Goal: Information Seeking & Learning: Learn about a topic

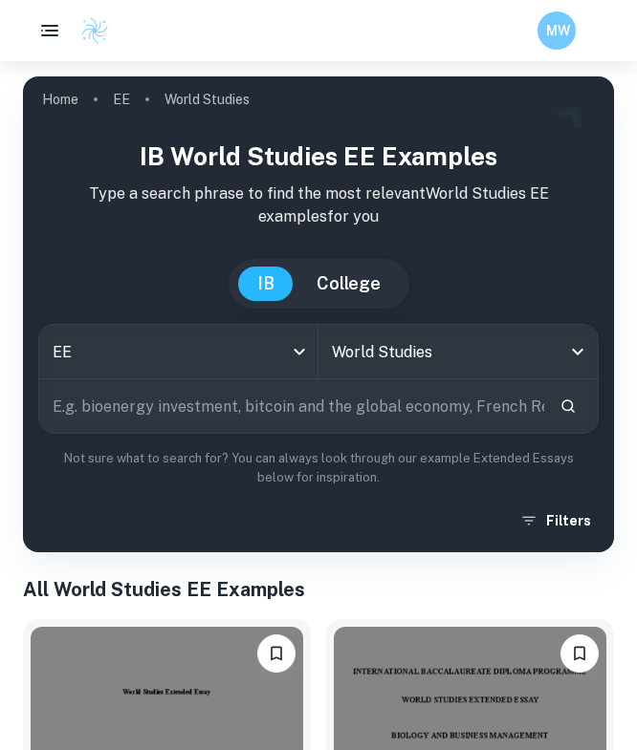
scroll to position [457, 0]
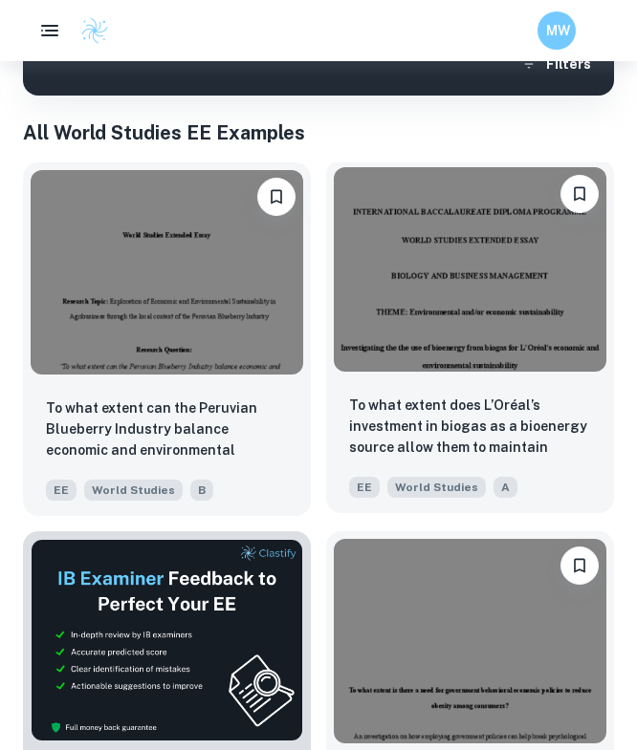
click at [424, 363] on img at bounding box center [470, 269] width 272 height 205
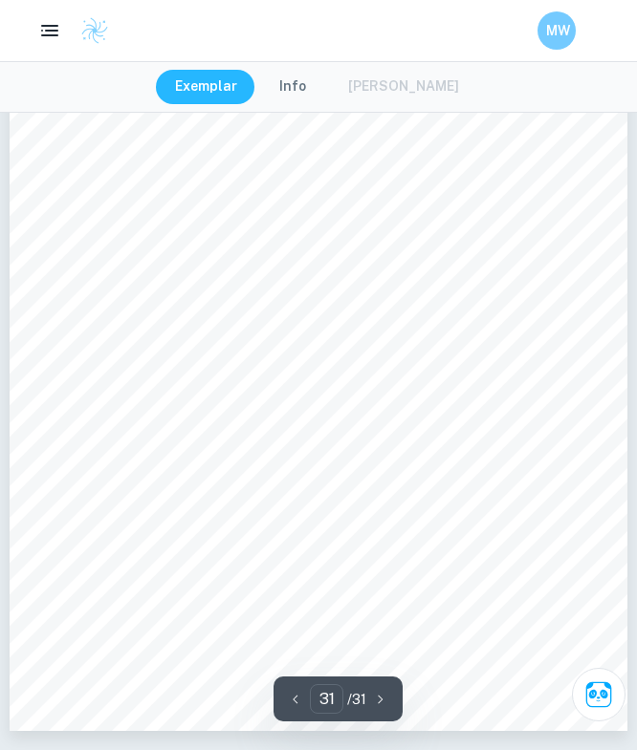
type input "1"
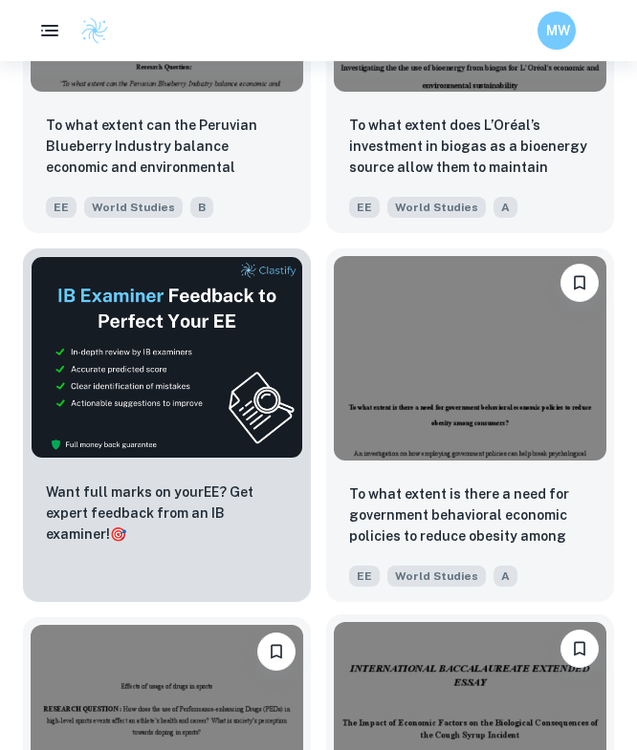
scroll to position [965, 0]
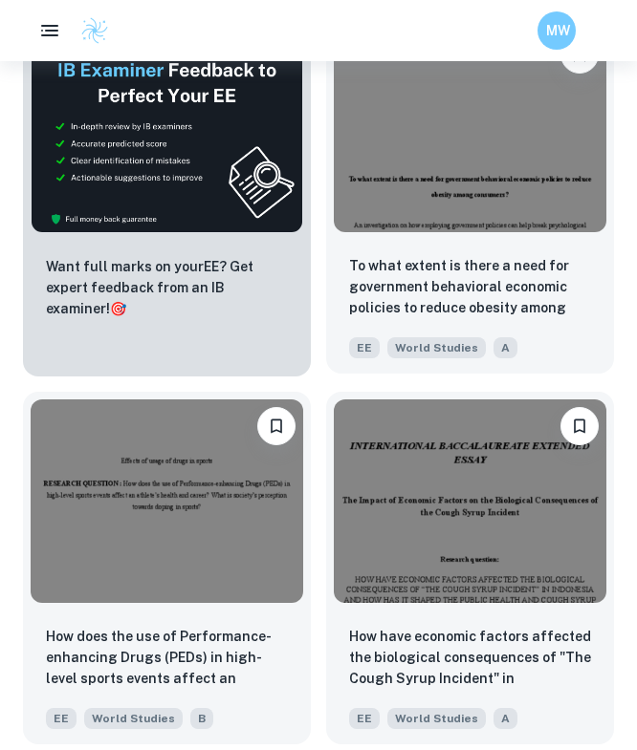
click at [435, 252] on div "To what extent is there a need for government behavioral economic policies to r…" at bounding box center [470, 307] width 288 height 134
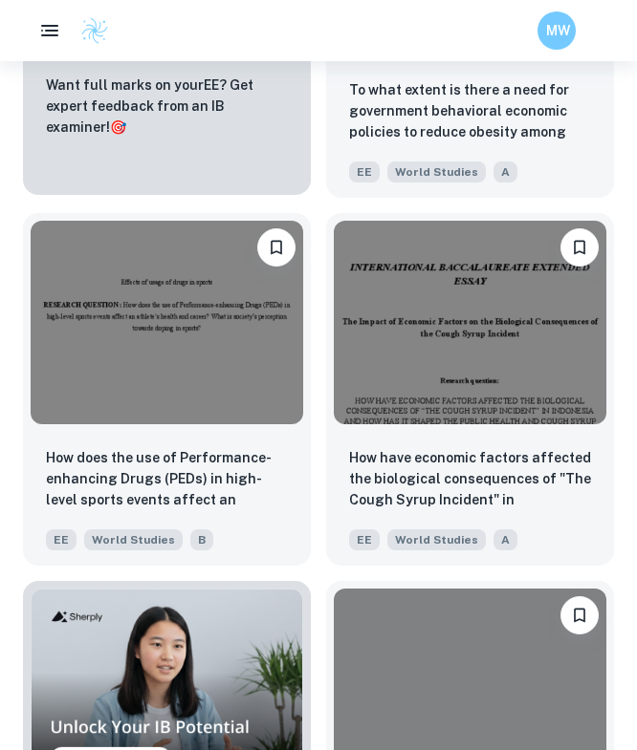
scroll to position [1295, 0]
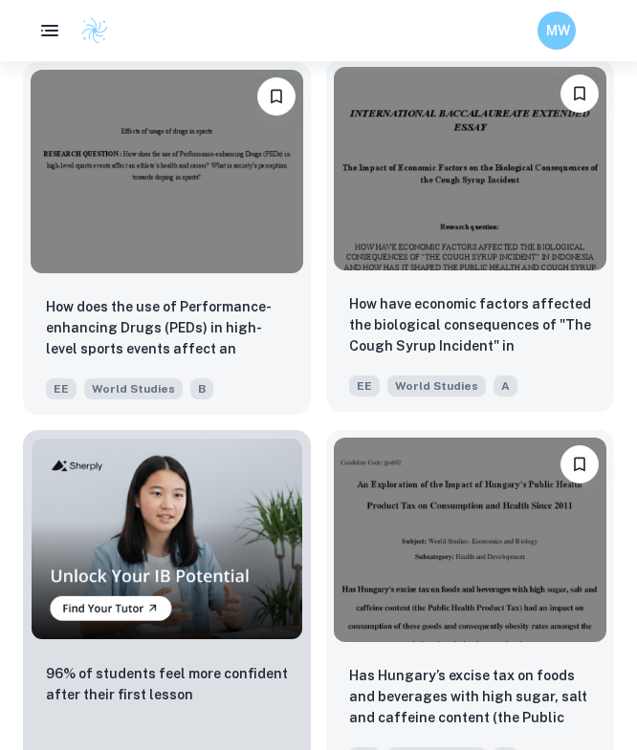
click at [366, 315] on p "How have economic factors affected the biological consequences of "The Cough Sy…" at bounding box center [470, 325] width 242 height 65
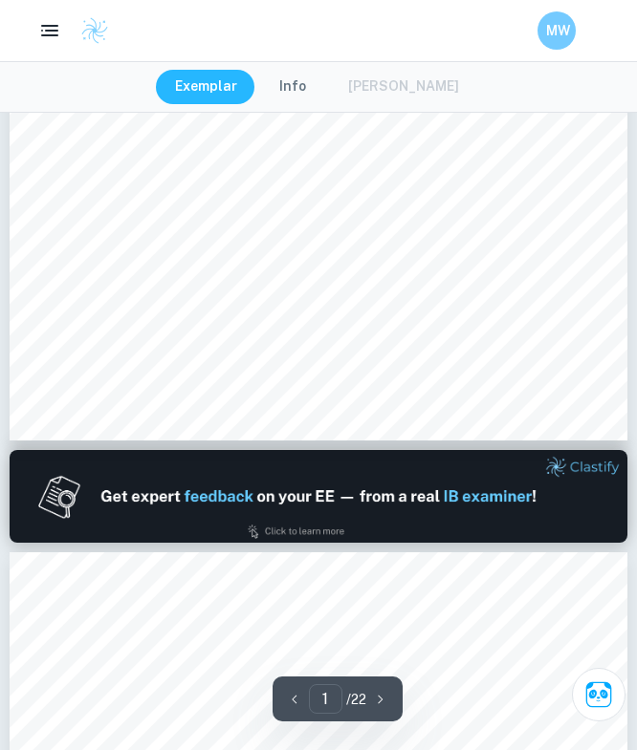
type input "2"
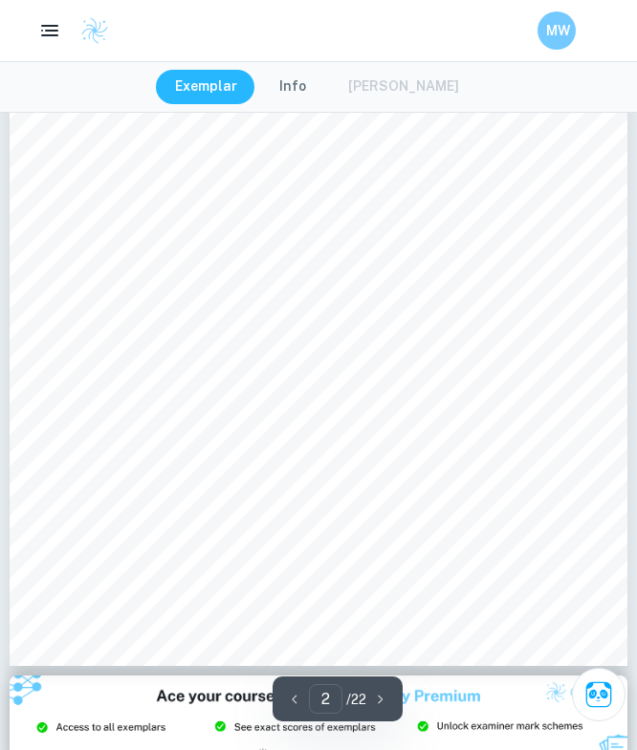
scroll to position [1261, 0]
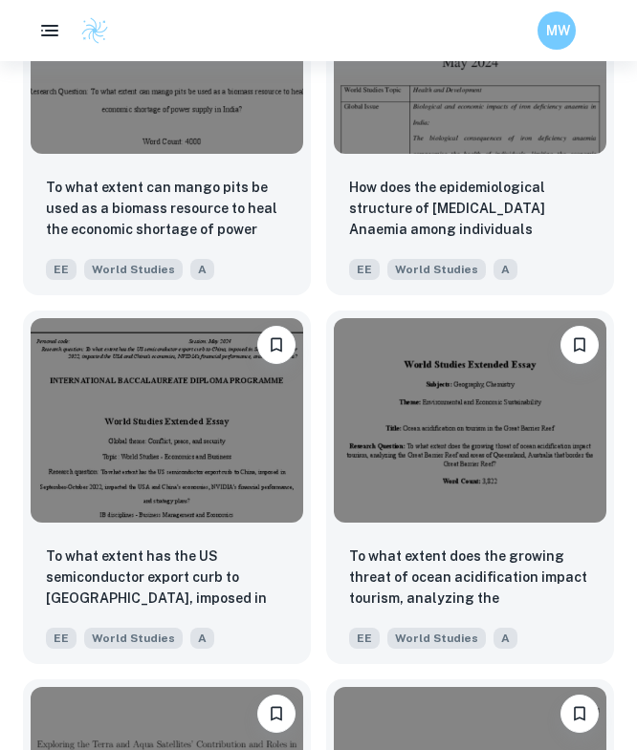
scroll to position [2367, 0]
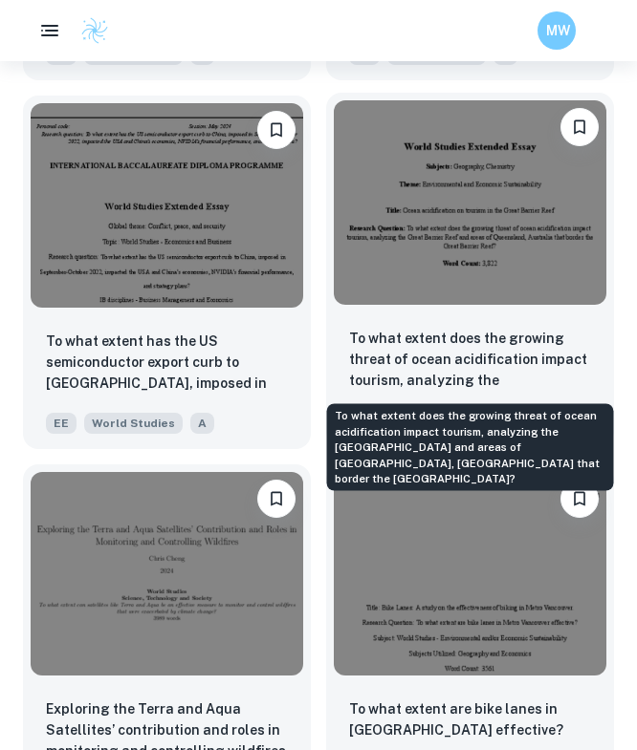
click at [416, 352] on p "To what extent does the growing threat of ocean acidification impact tourism, a…" at bounding box center [470, 360] width 242 height 65
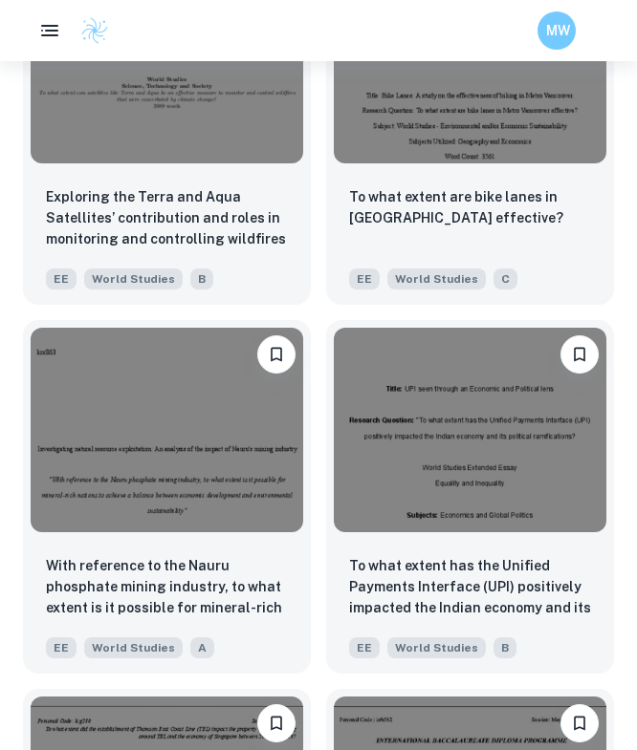
scroll to position [3089, 0]
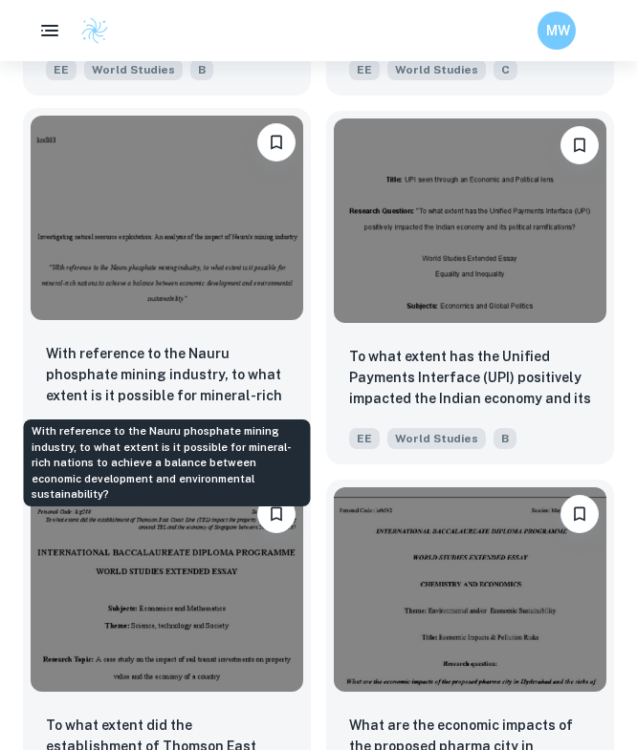
click at [198, 344] on p "With reference to the Nauru phosphate mining industry, to what extent is it pos…" at bounding box center [167, 375] width 242 height 65
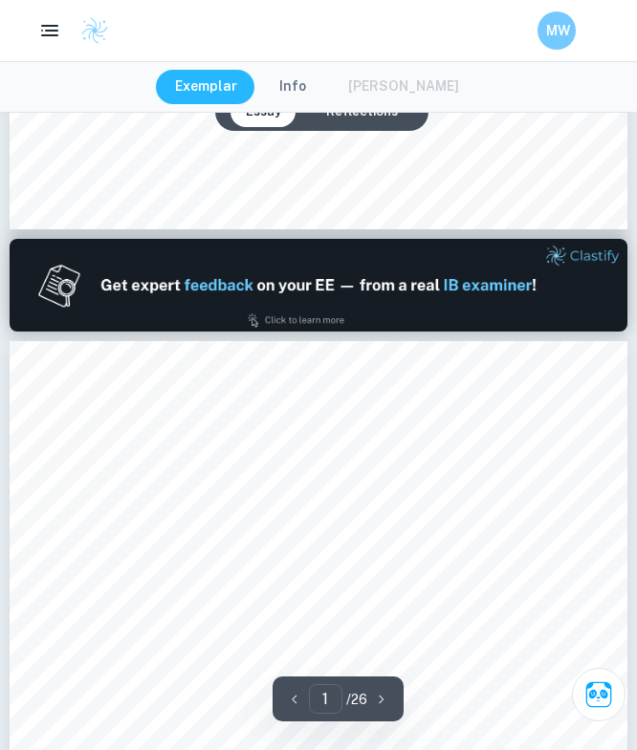
type input "2"
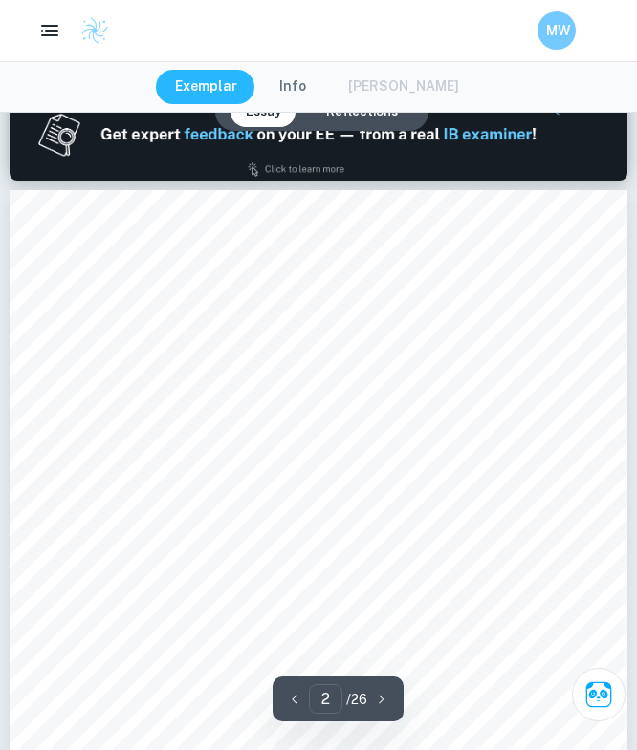
scroll to position [1134, 0]
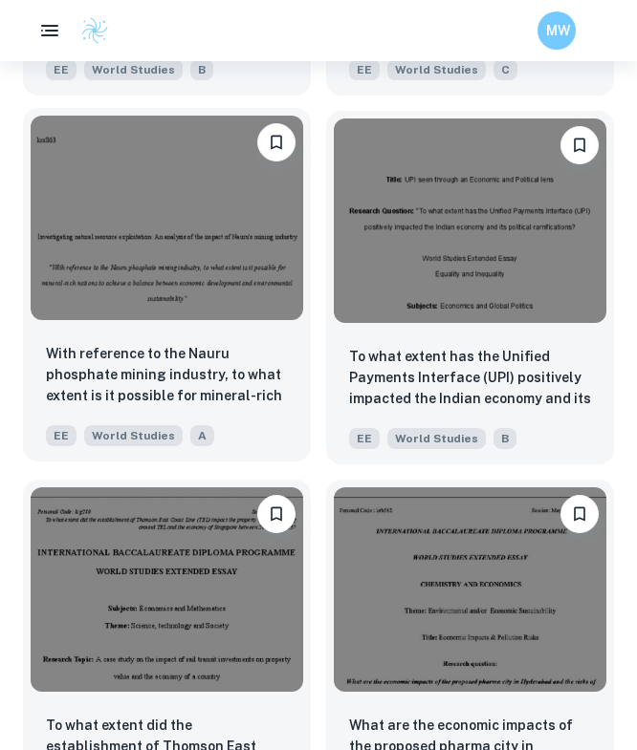
scroll to position [3770, 0]
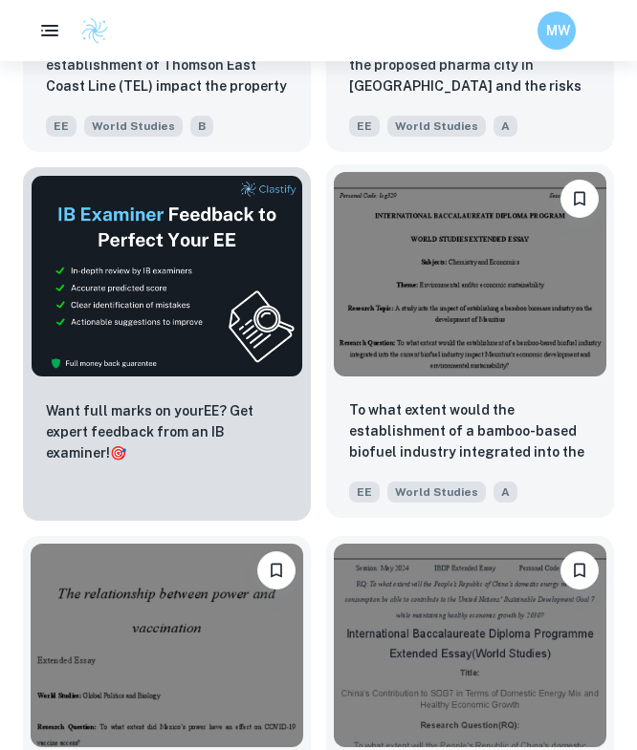
click at [394, 362] on img at bounding box center [470, 274] width 272 height 205
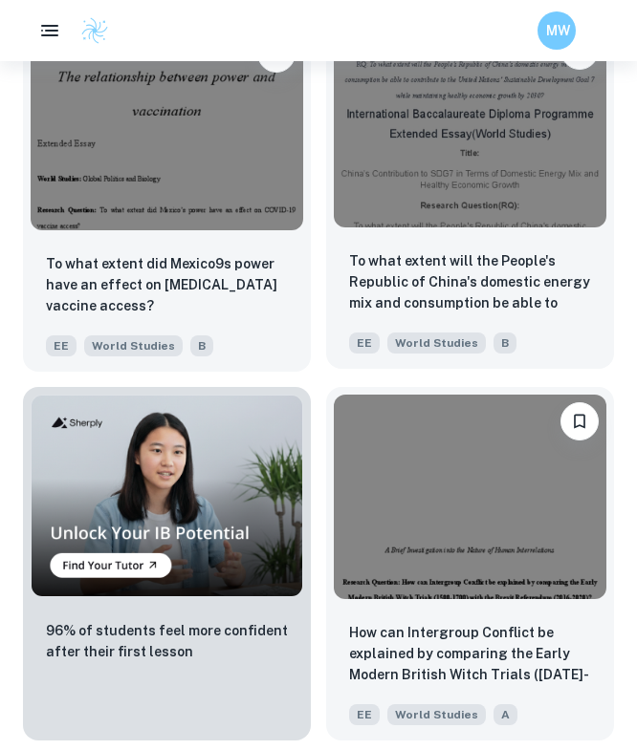
scroll to position [4597, 0]
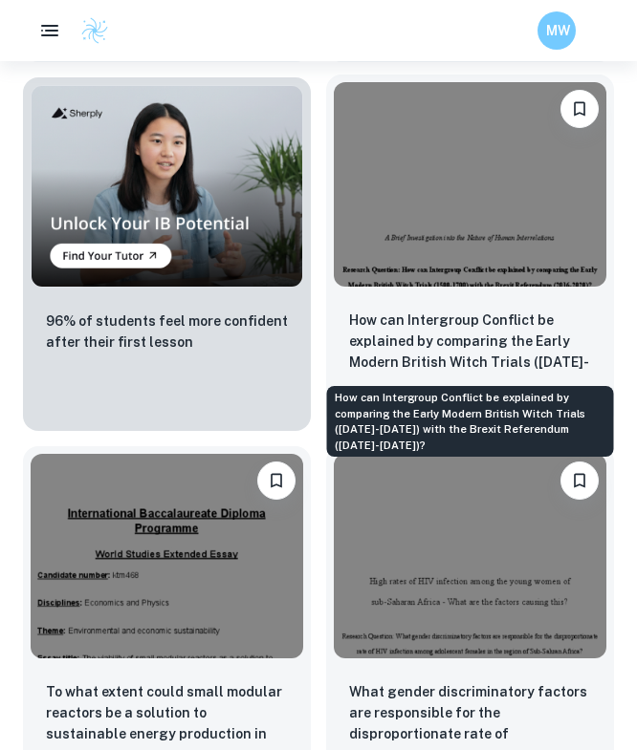
click at [416, 326] on p "How can Intergroup Conflict be explained by comparing the Early Modern British …" at bounding box center [470, 342] width 242 height 65
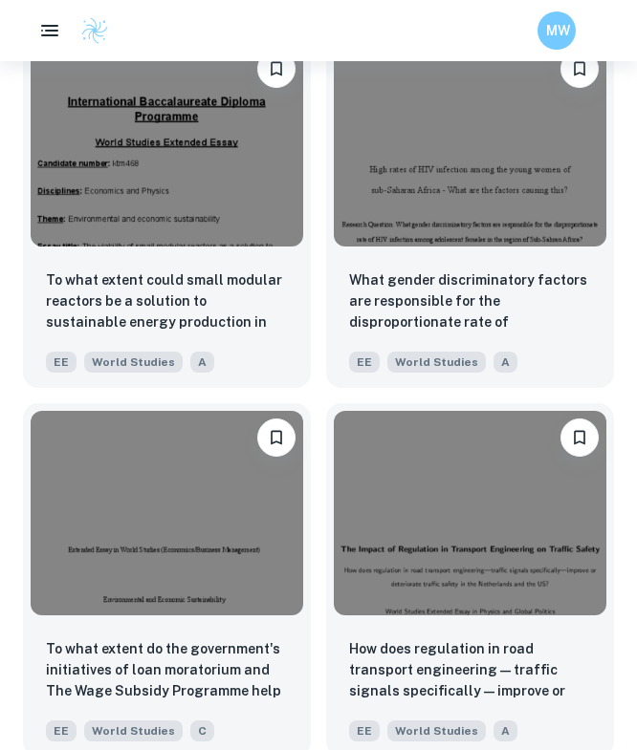
scroll to position [5245, 0]
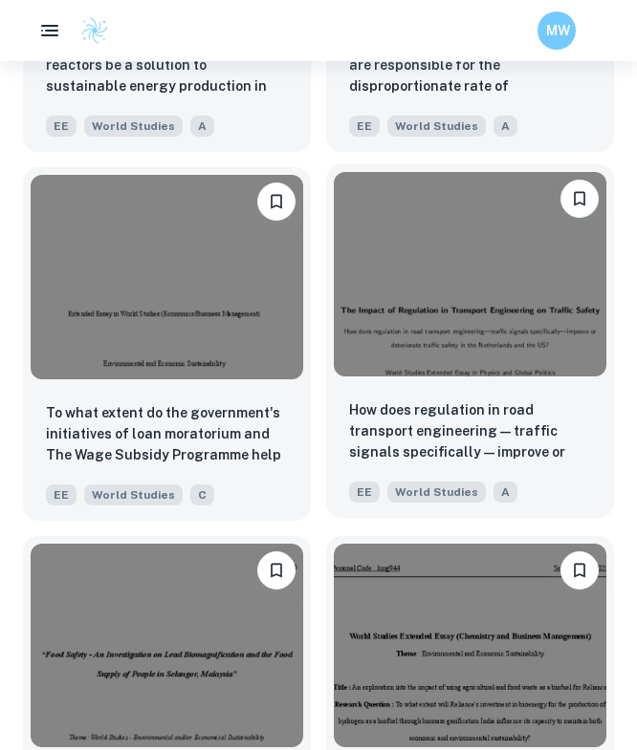
click at [377, 326] on img at bounding box center [470, 274] width 272 height 205
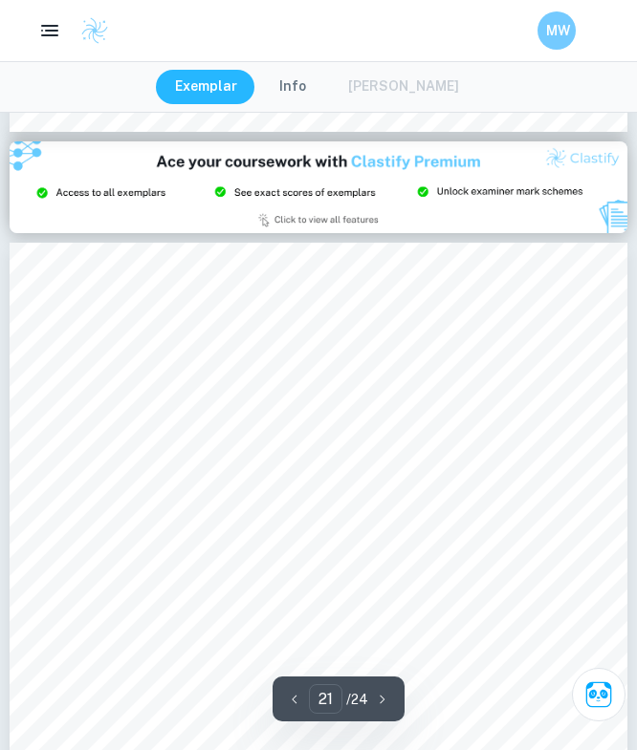
scroll to position [18070, 0]
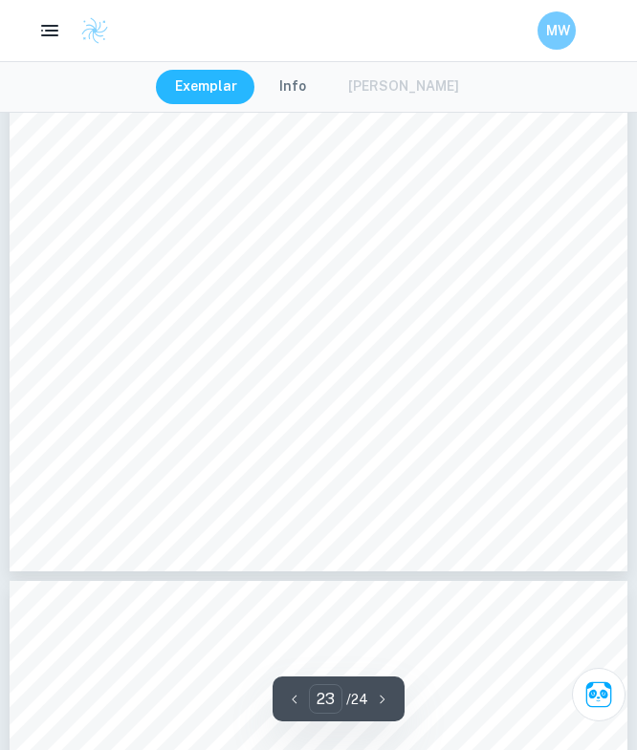
type input "24"
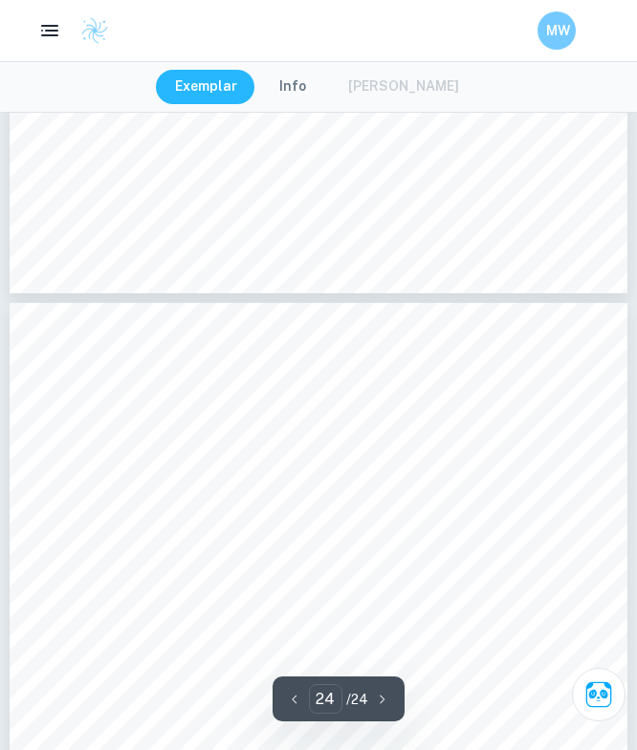
scroll to position [21073, 0]
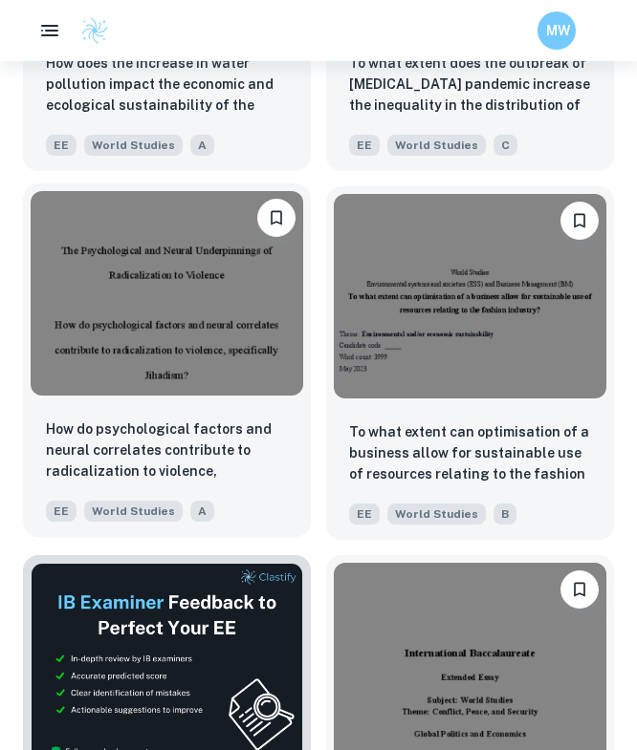
scroll to position [6516, 0]
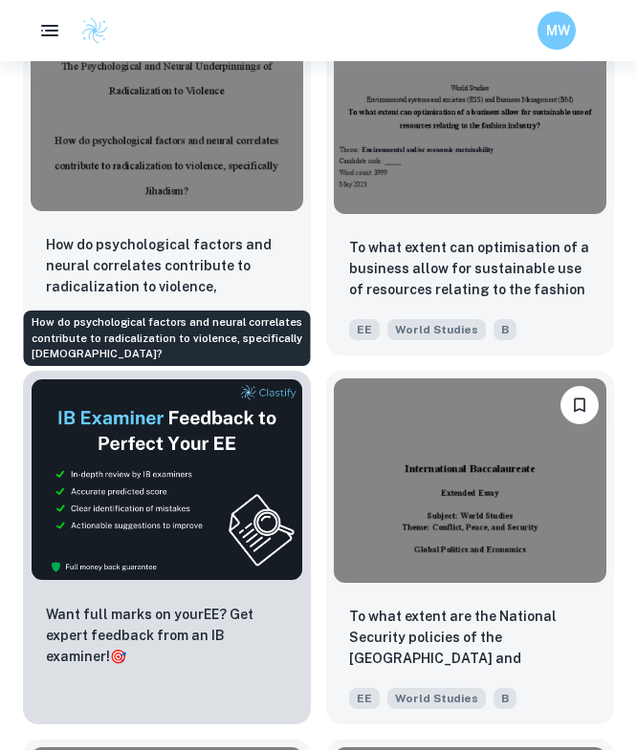
click at [231, 271] on p "How do psychological factors and neural correlates contribute to radicalization…" at bounding box center [167, 266] width 242 height 65
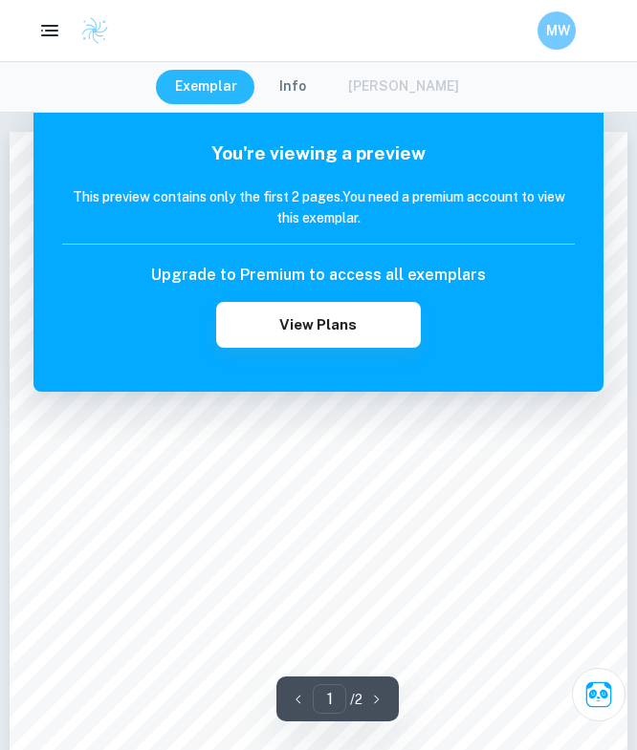
scroll to position [4, 0]
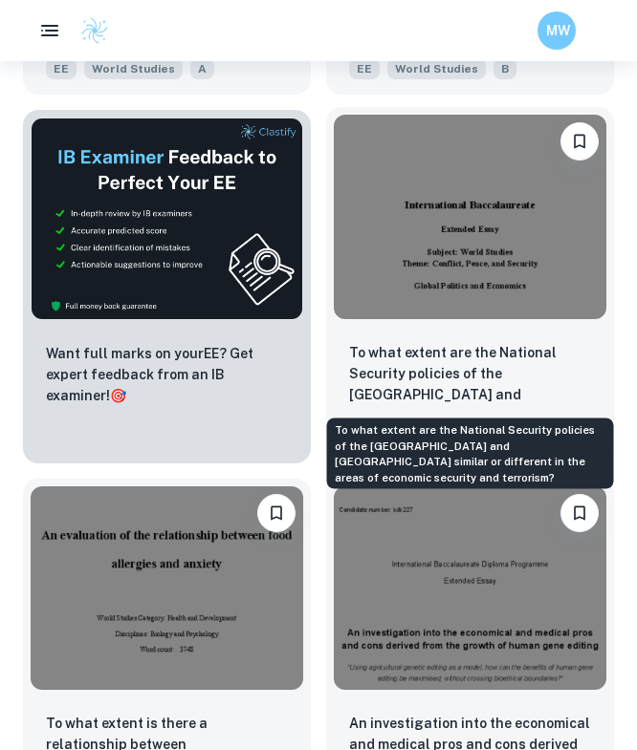
scroll to position [7046, 0]
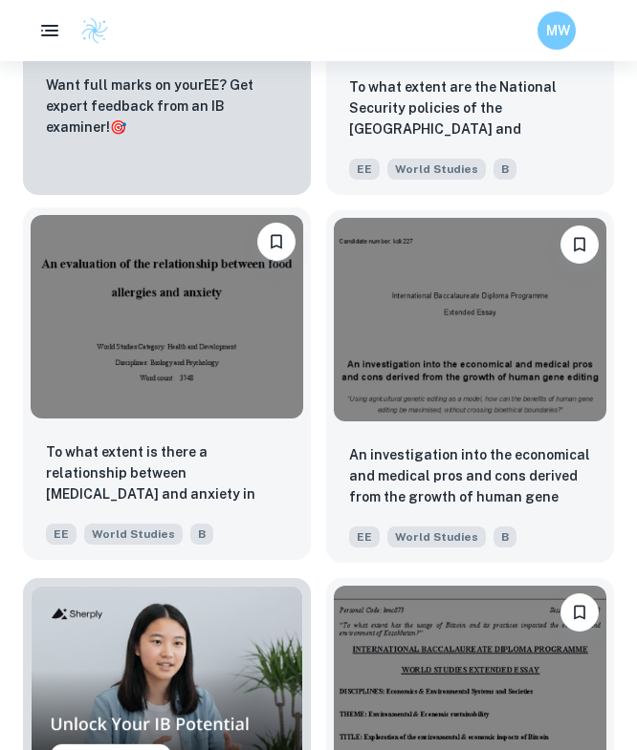
click at [230, 391] on img at bounding box center [167, 317] width 272 height 205
